Goal: Task Accomplishment & Management: Manage account settings

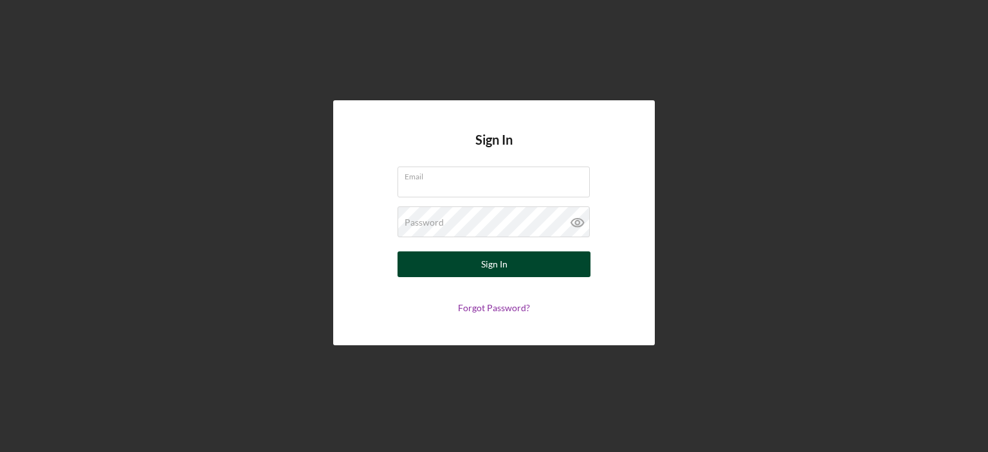
type input "[PERSON_NAME][EMAIL_ADDRESS][DOMAIN_NAME]"
click at [477, 260] on button "Sign In" at bounding box center [493, 264] width 193 height 26
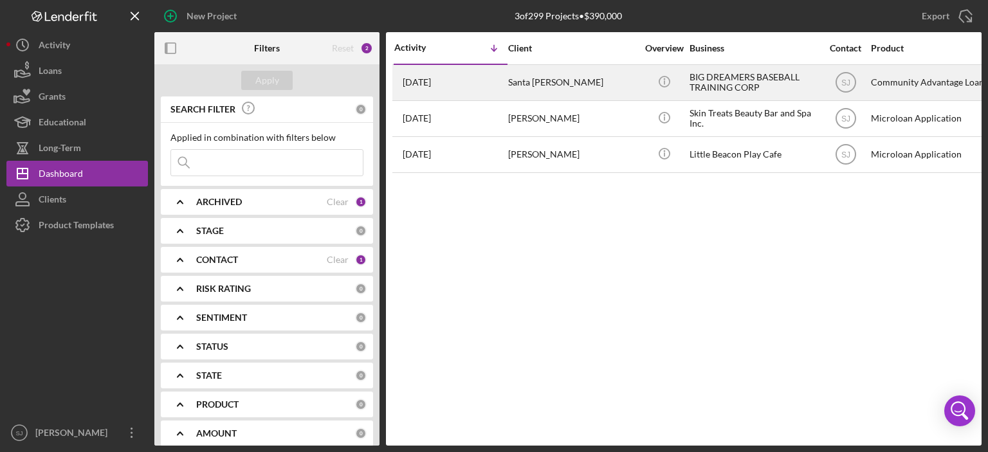
click at [711, 76] on div "BIG DREAMERS BASEBALL TRAINING CORP" at bounding box center [753, 83] width 129 height 34
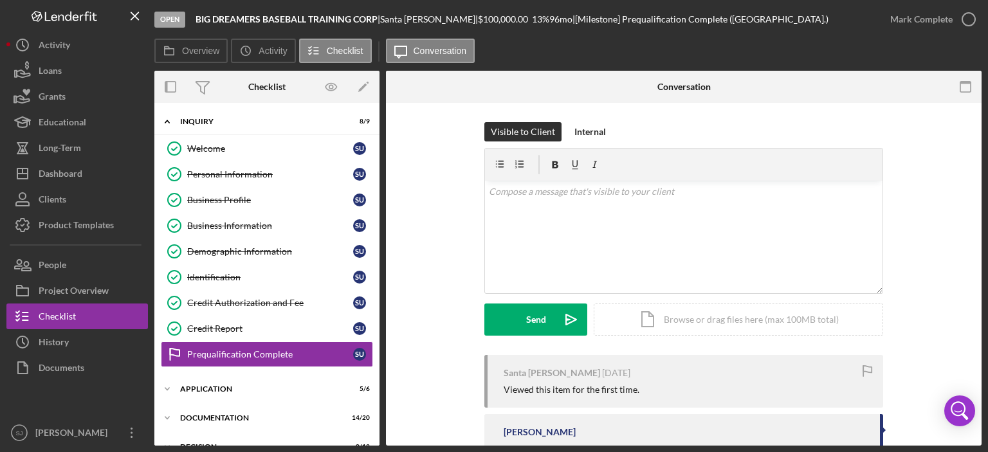
scroll to position [77, 0]
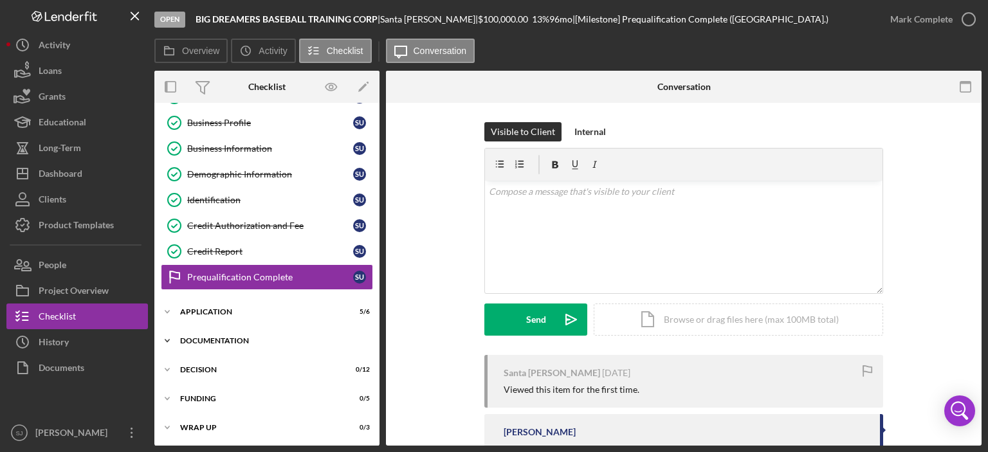
click at [195, 337] on div "Documentation" at bounding box center [271, 341] width 183 height 8
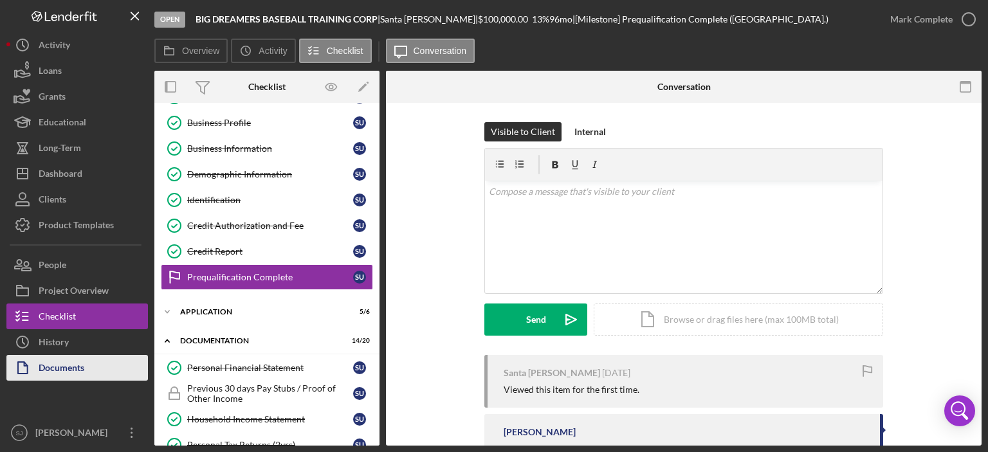
click at [50, 362] on div "Documents" at bounding box center [62, 369] width 46 height 29
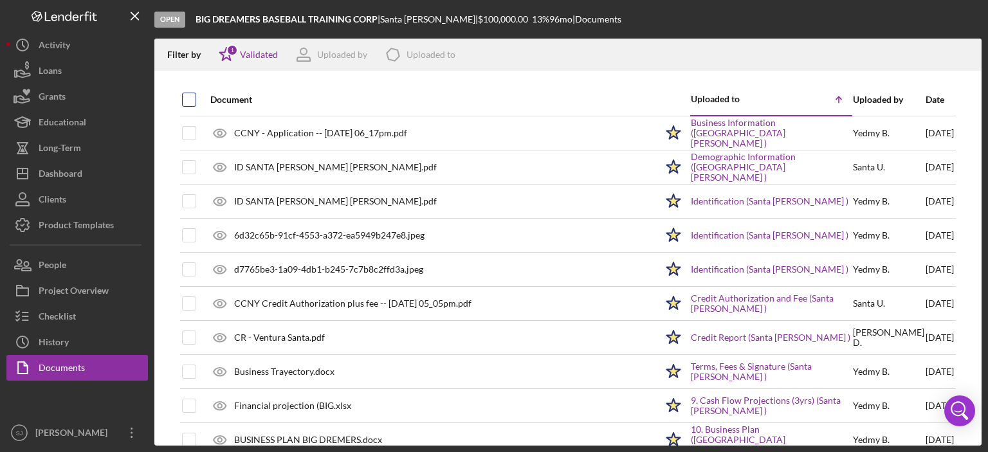
click at [188, 100] on input "checkbox" at bounding box center [189, 99] width 13 height 13
checkbox input "true"
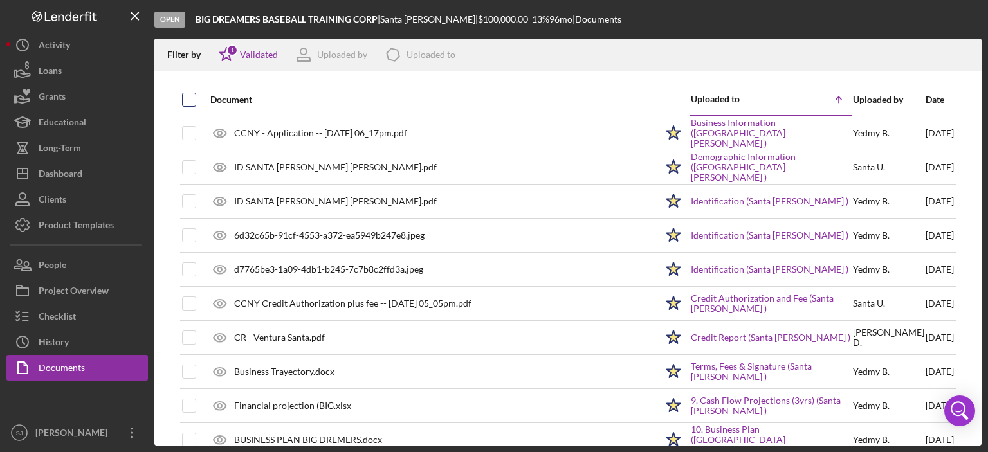
checkbox input "true"
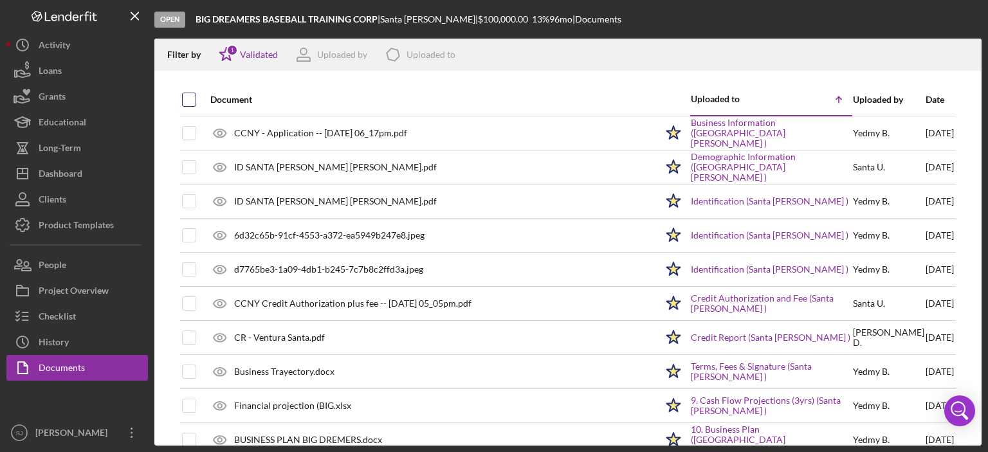
checkbox input "true"
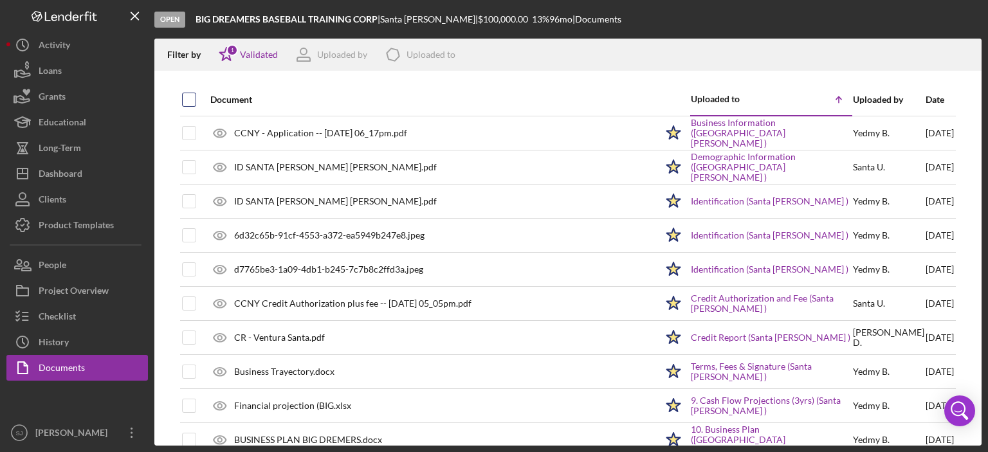
checkbox input "true"
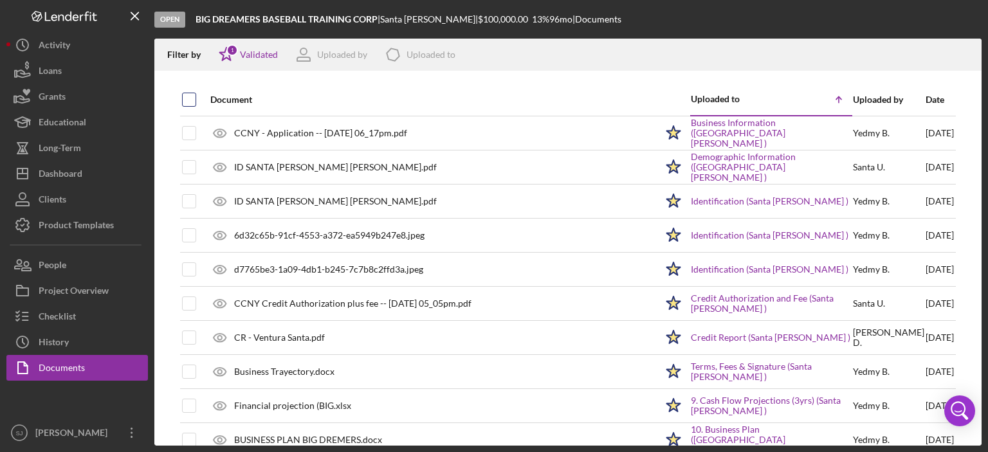
checkbox input "true"
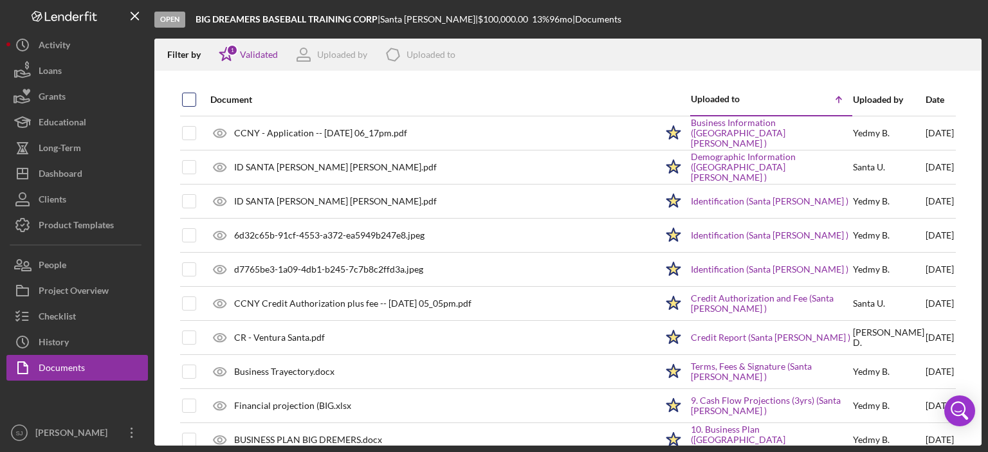
checkbox input "true"
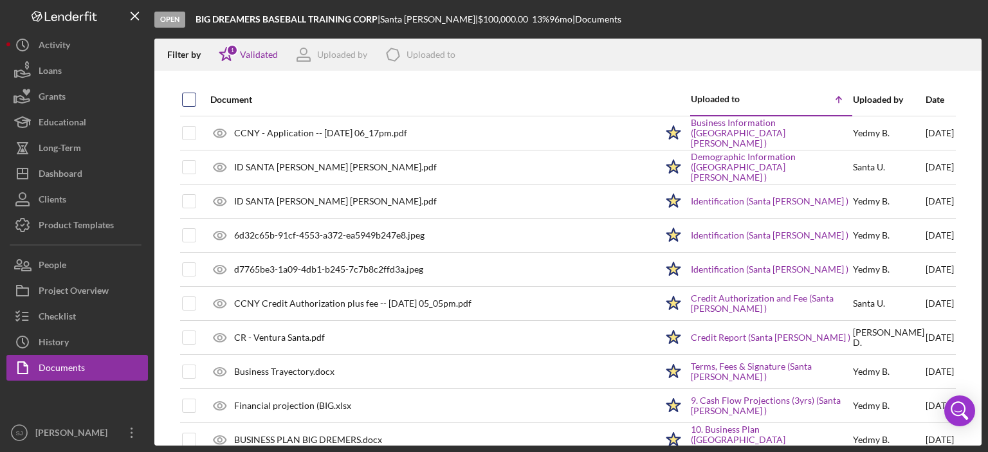
checkbox input "true"
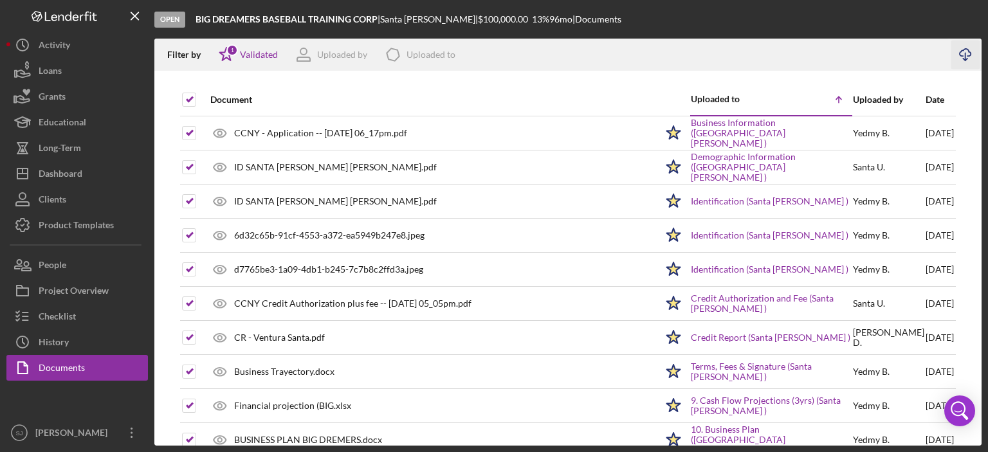
click at [969, 56] on icon "button" at bounding box center [965, 52] width 11 height 7
